Goal: Information Seeking & Learning: Learn about a topic

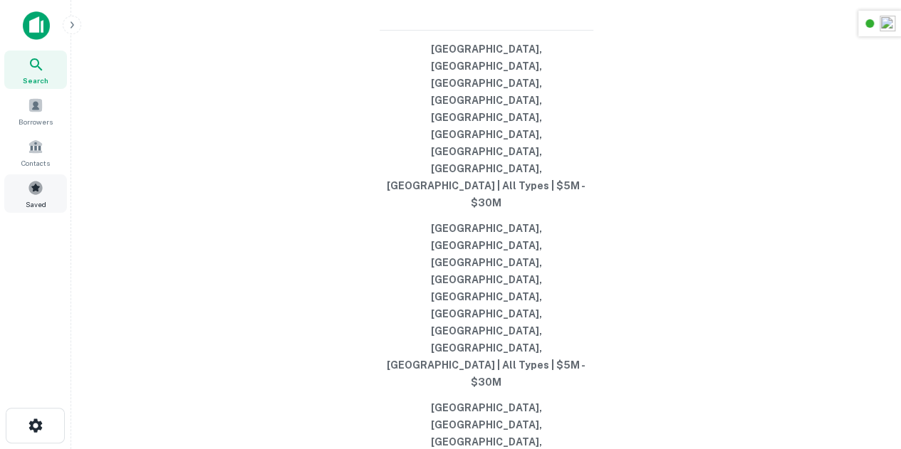
click at [44, 202] on span "Saved" at bounding box center [36, 204] width 21 height 11
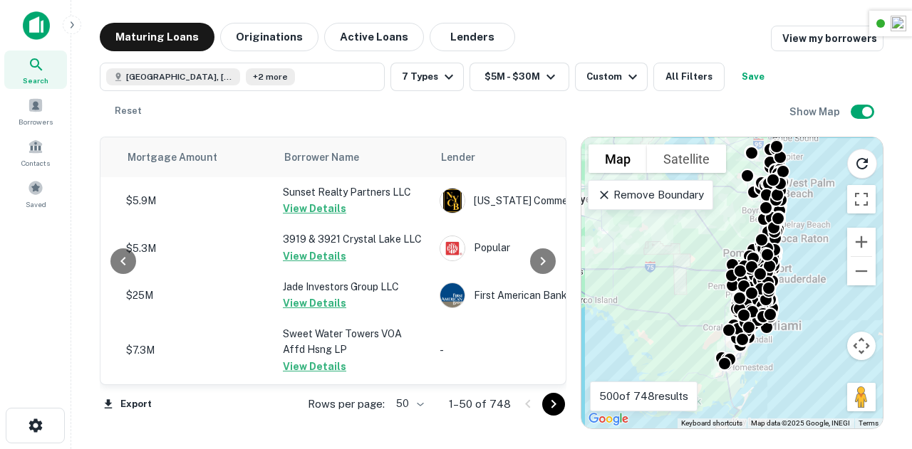
scroll to position [44, 343]
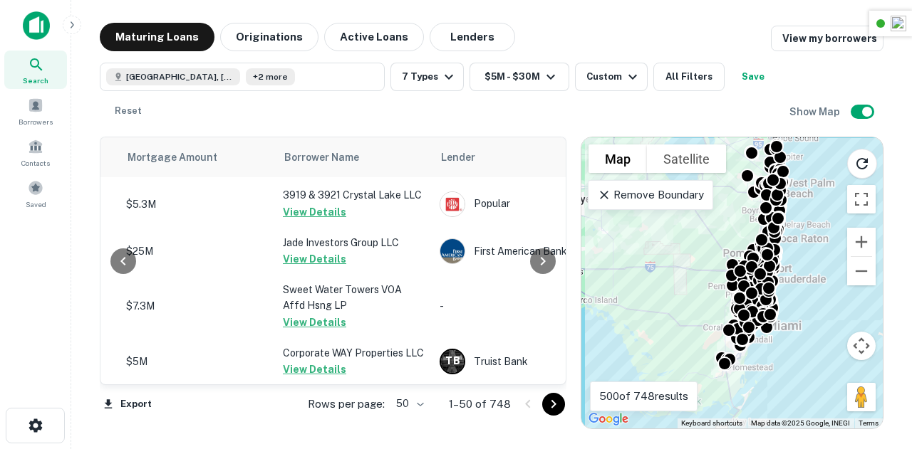
click at [545, 403] on icon "Go to next page" at bounding box center [553, 404] width 17 height 17
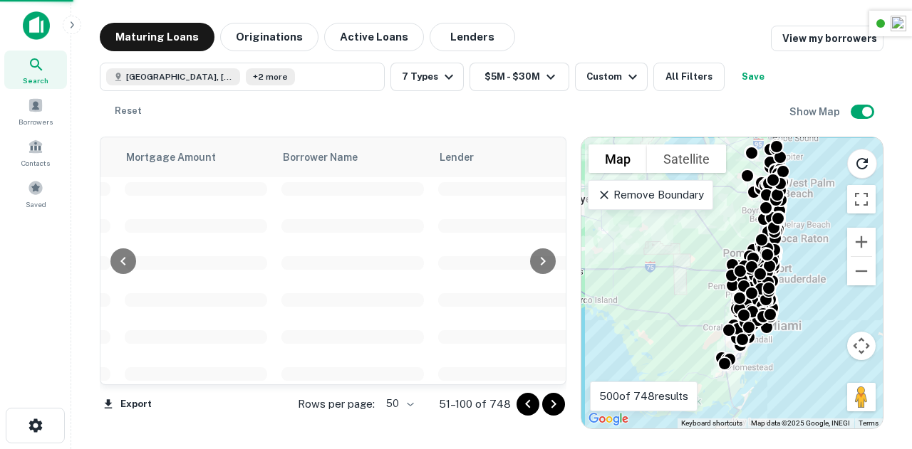
click at [558, 410] on icon "Go to next page" at bounding box center [553, 404] width 17 height 17
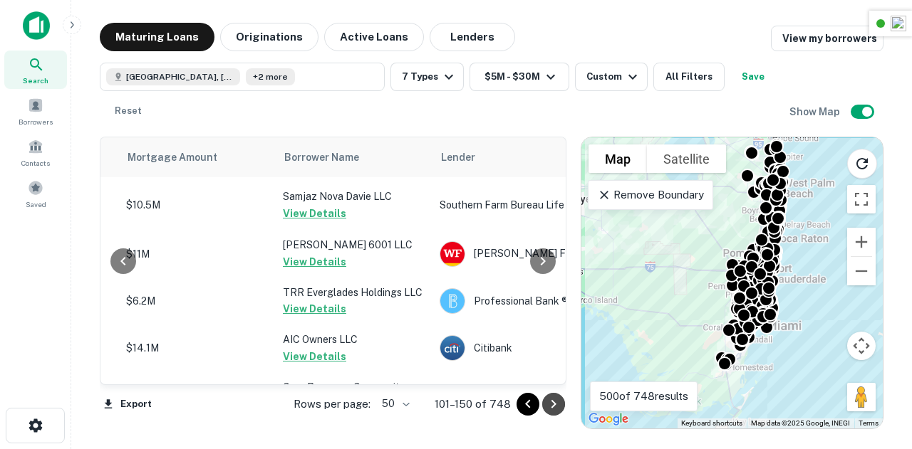
click at [558, 410] on icon "Go to next page" at bounding box center [553, 404] width 17 height 17
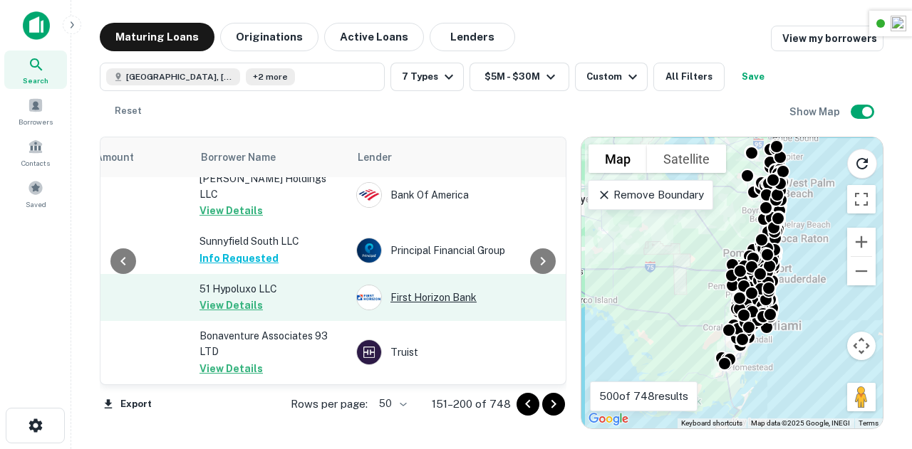
scroll to position [2403, 427]
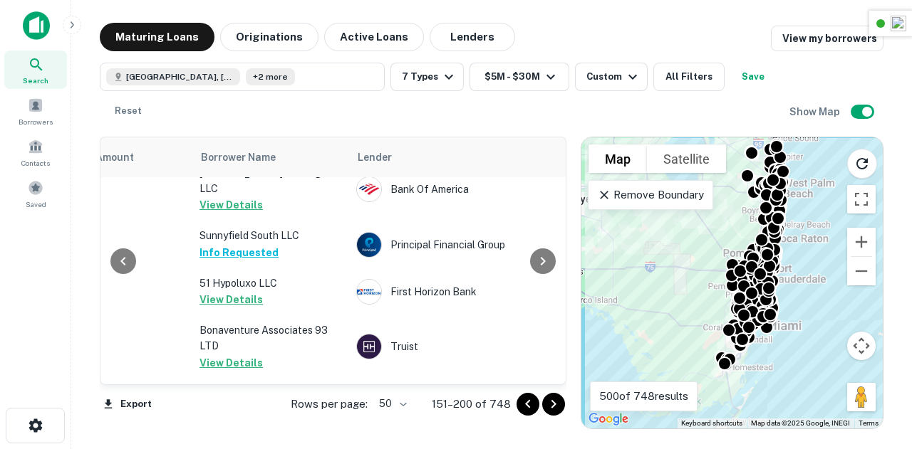
click at [550, 405] on icon "Go to next page" at bounding box center [553, 404] width 17 height 17
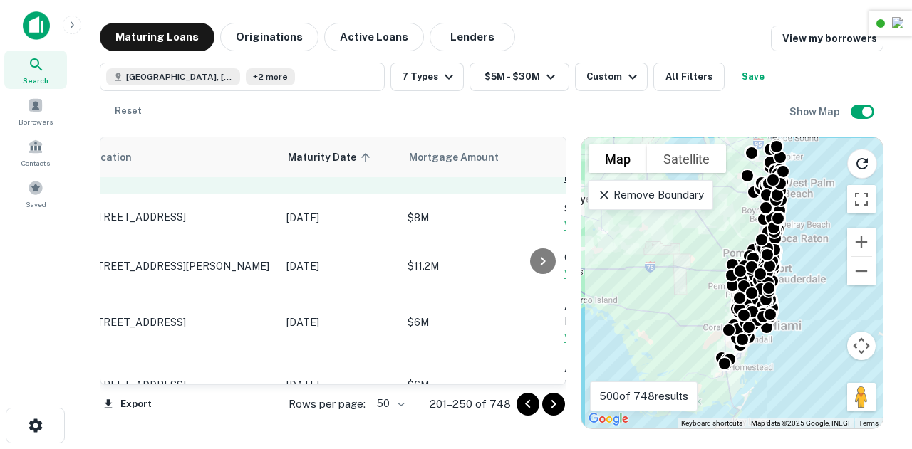
scroll to position [501, 0]
